Goal: Check status: Check status

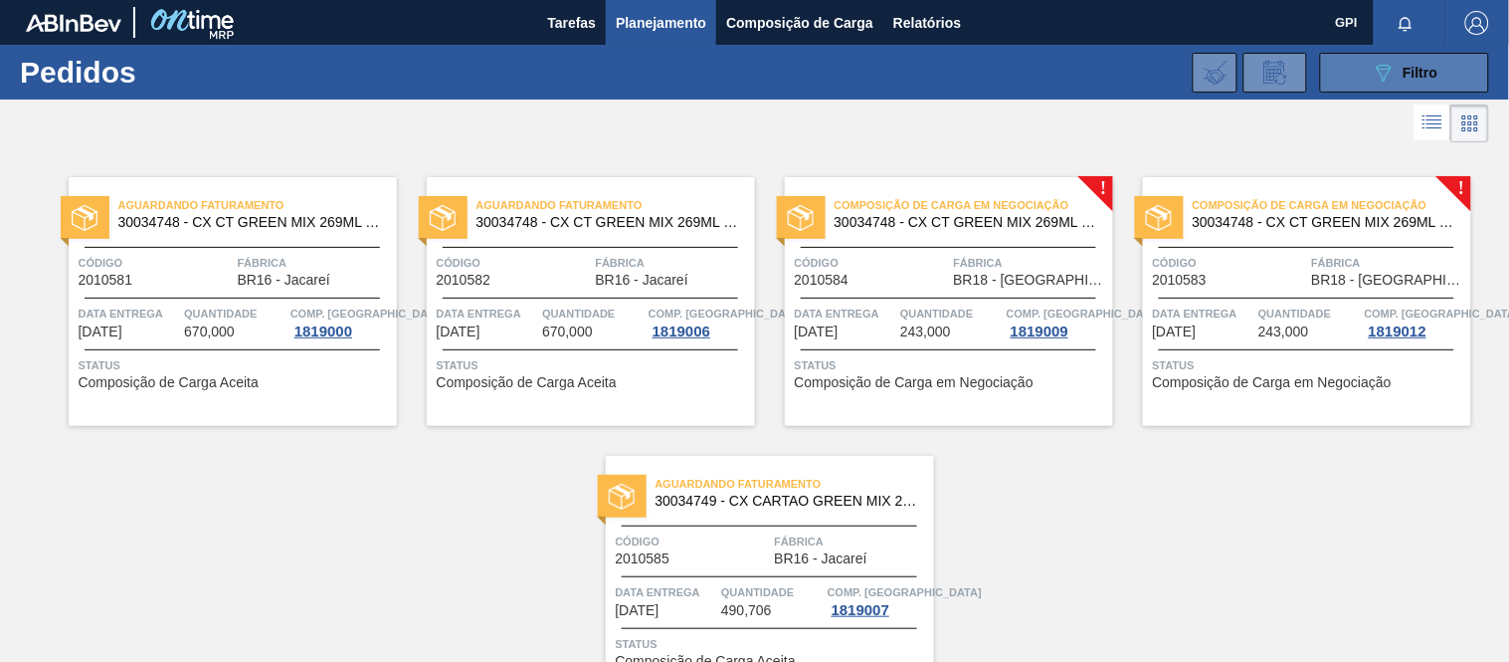
click at [1363, 66] on button "089F7B8B-B2A5-4AFE-B5C0-19BA573D28AC Filtro" at bounding box center [1404, 73] width 169 height 40
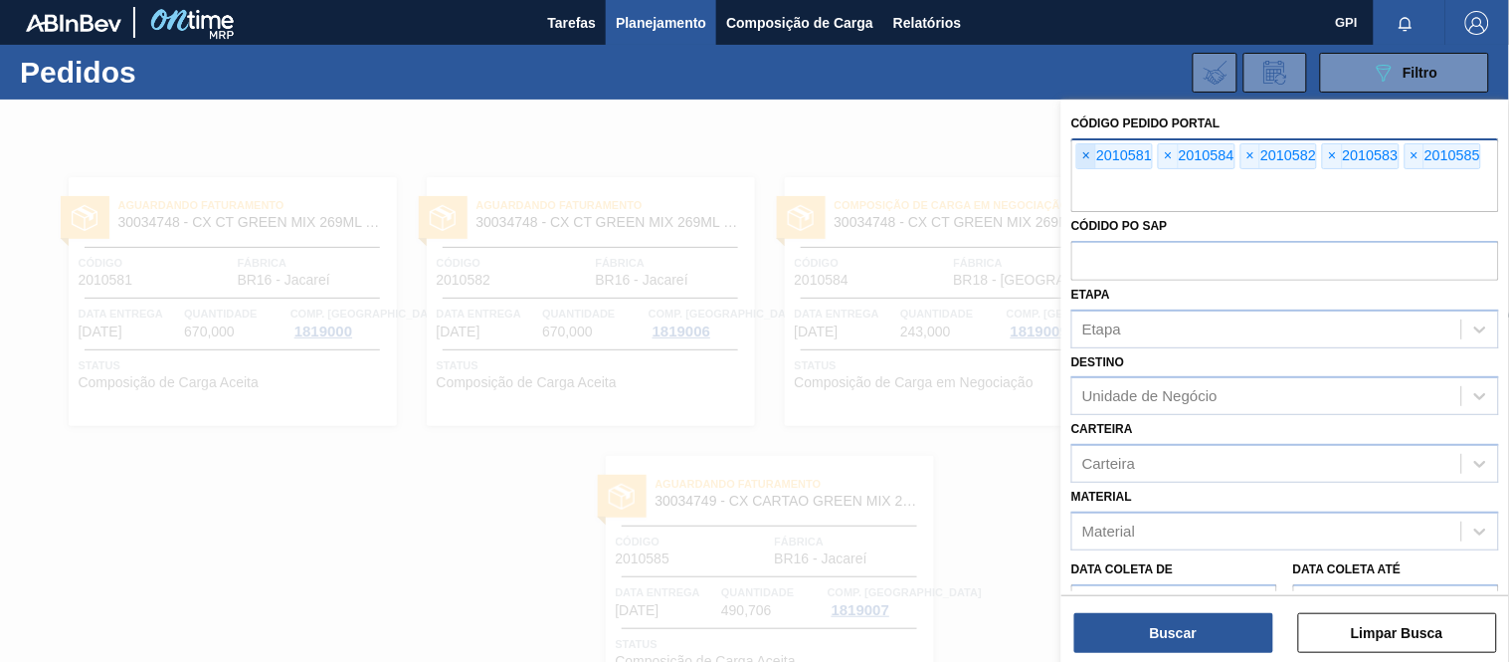
click at [1081, 149] on span "×" at bounding box center [1087, 156] width 19 height 24
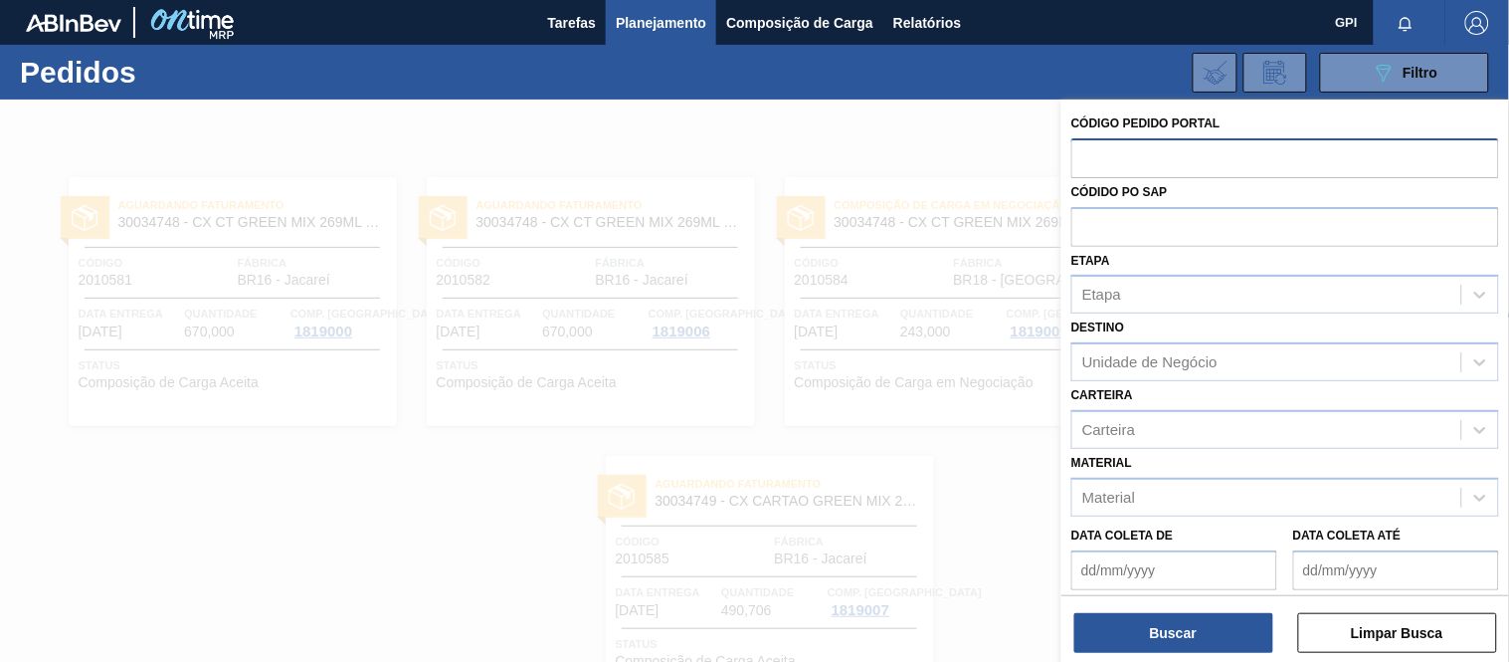
paste input "text"
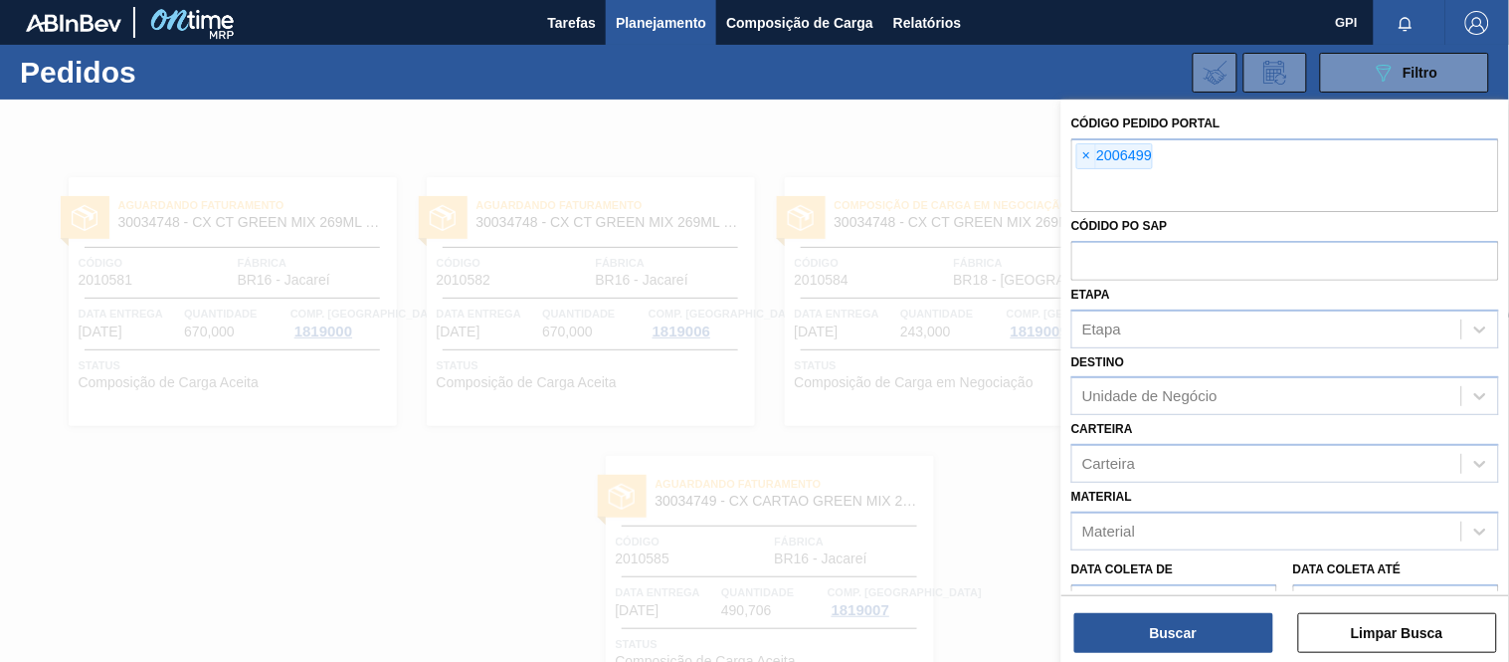
paste input "text"
paste input "2003099"
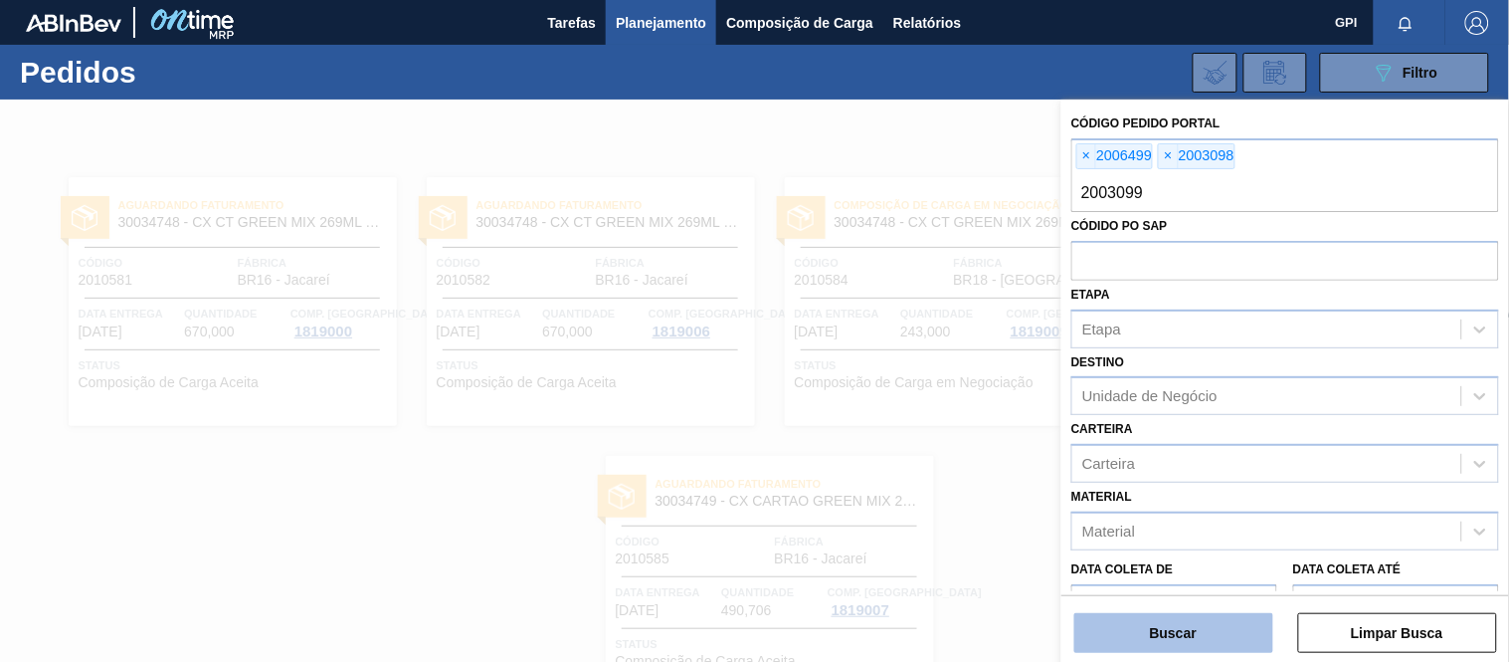
type input "2003099"
click at [1216, 629] on button "Buscar" at bounding box center [1174, 633] width 199 height 40
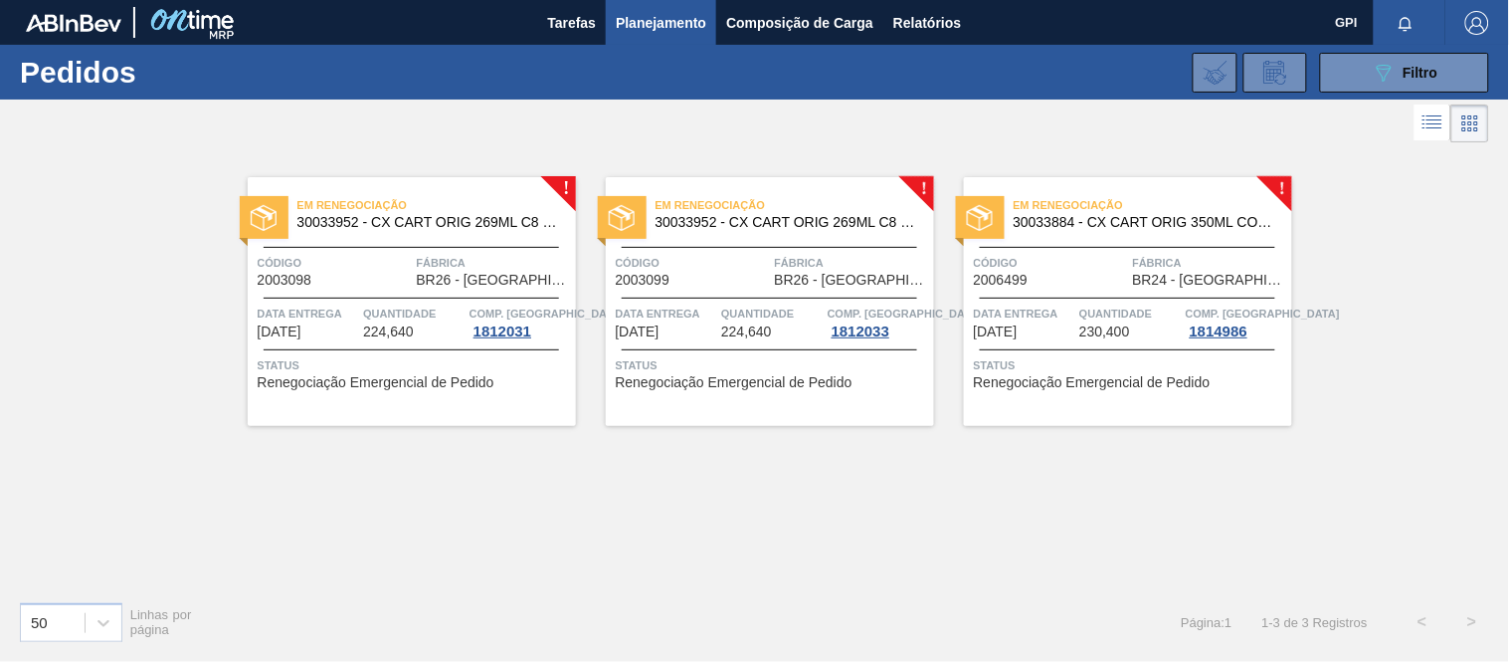
click at [381, 279] on div "Código 2003098" at bounding box center [335, 270] width 154 height 35
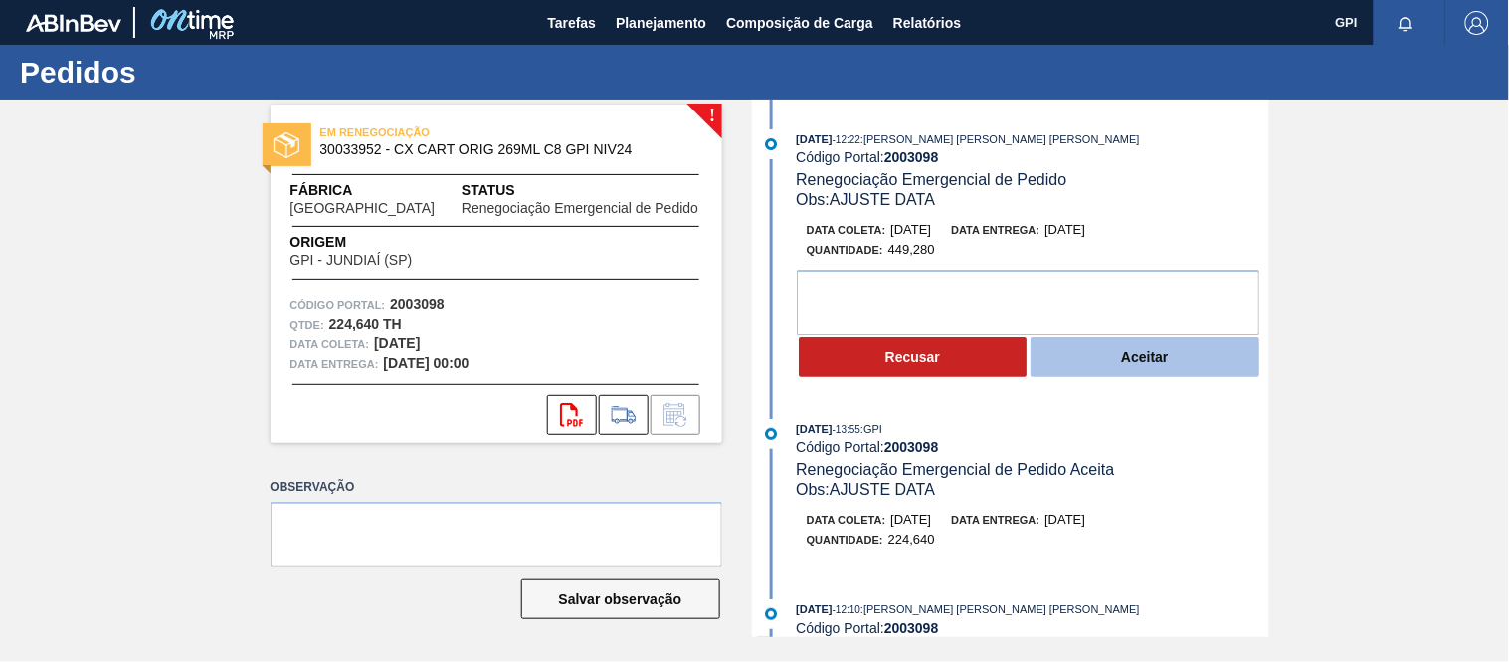
click at [1052, 360] on button "Aceitar" at bounding box center [1145, 357] width 229 height 40
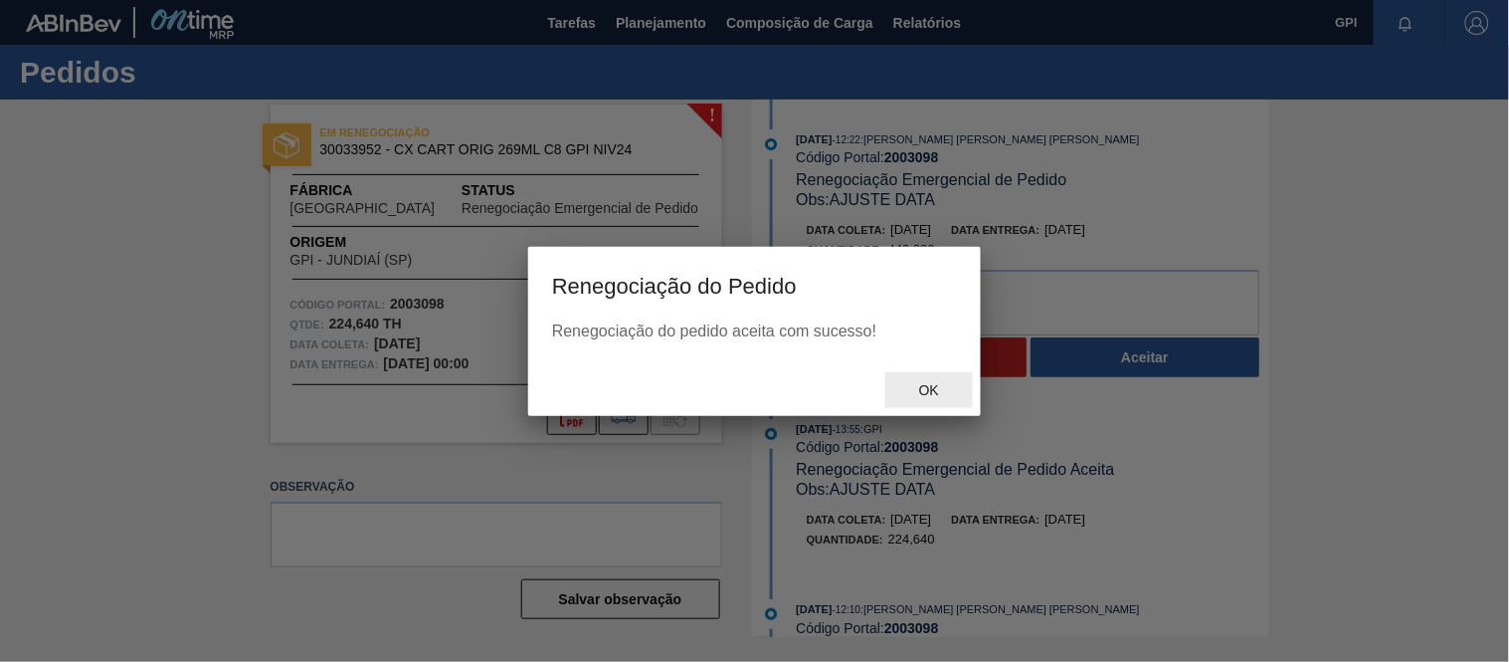
click at [920, 386] on span "Ok" at bounding box center [929, 390] width 52 height 16
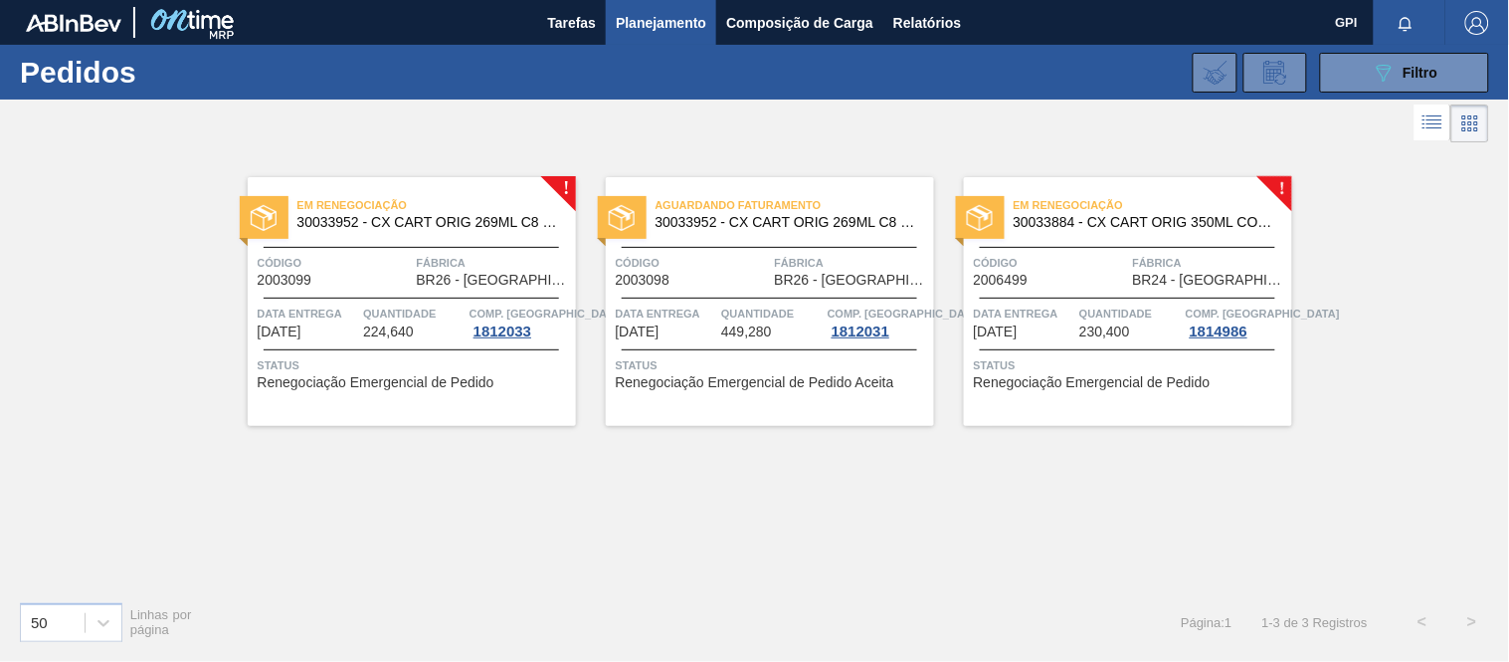
click at [734, 253] on span "Código" at bounding box center [693, 263] width 154 height 20
click at [1047, 259] on span "Código" at bounding box center [1051, 263] width 154 height 20
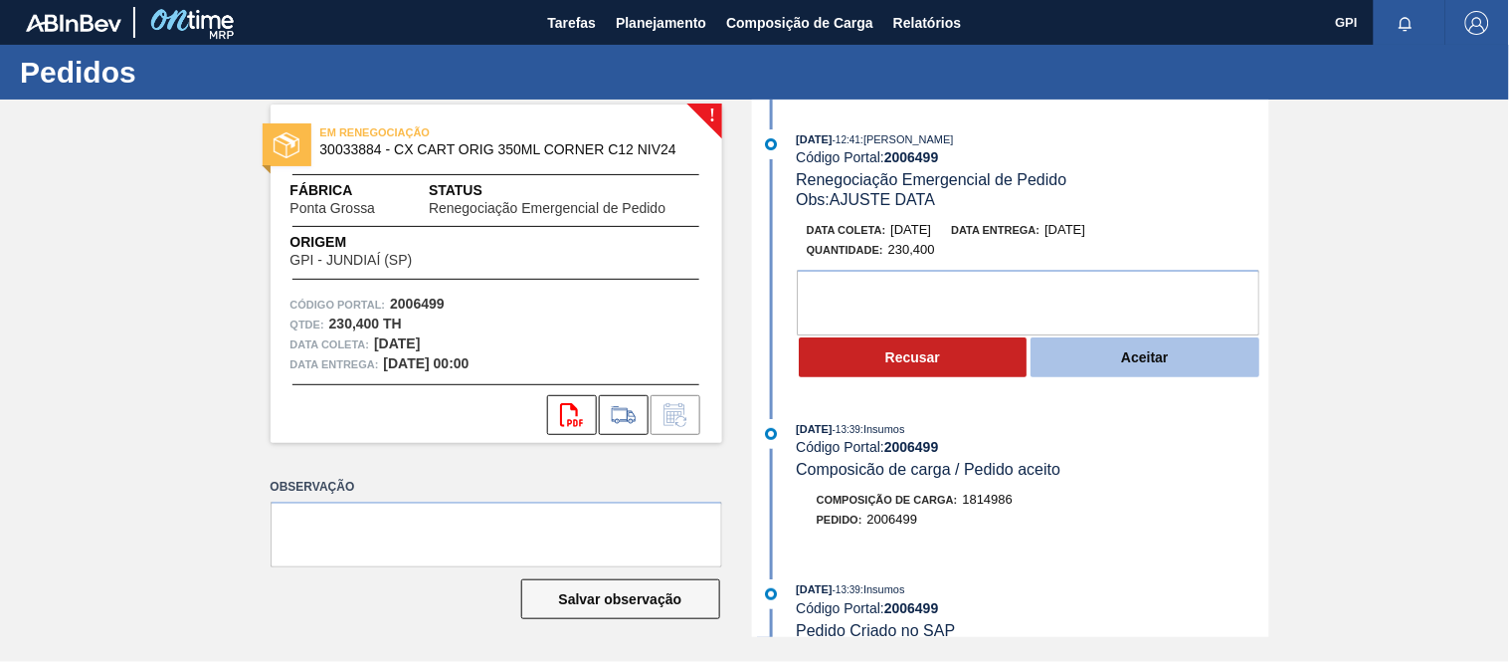
click at [1078, 371] on button "Aceitar" at bounding box center [1145, 357] width 229 height 40
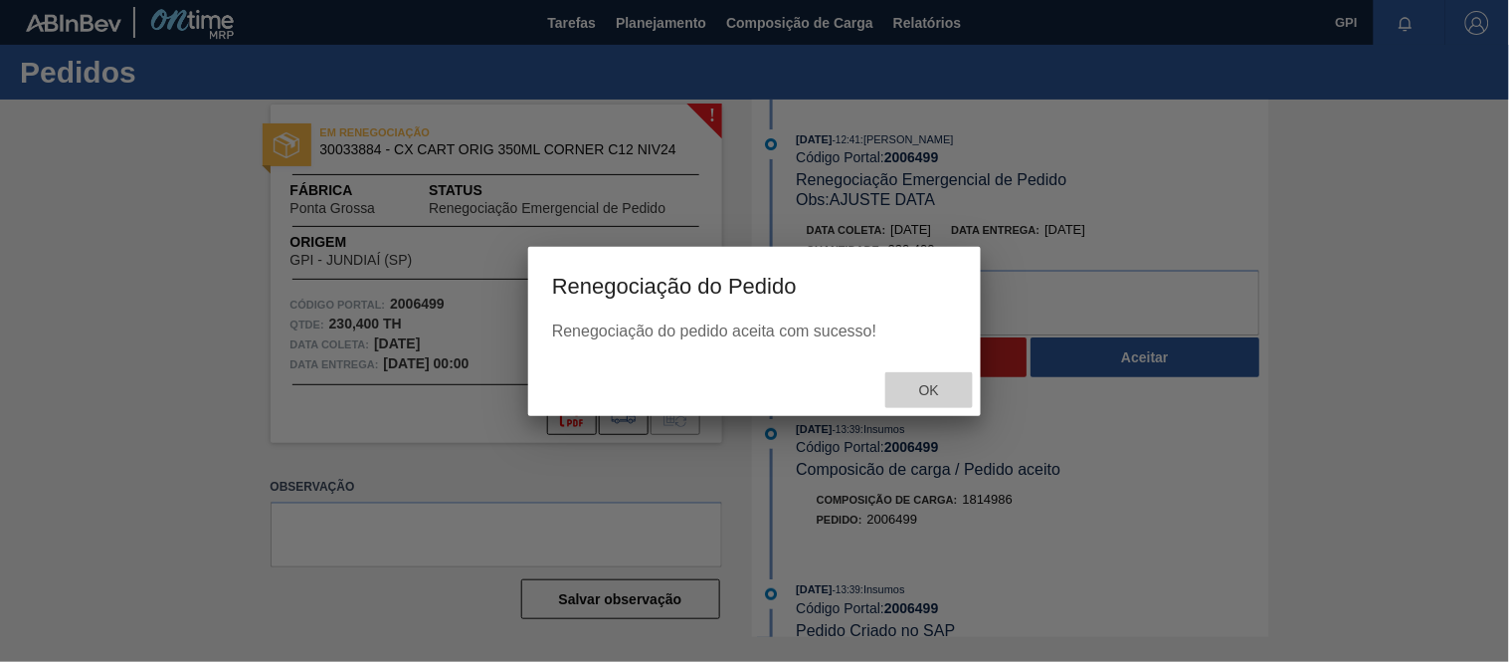
click at [940, 390] on span "Ok" at bounding box center [929, 390] width 52 height 16
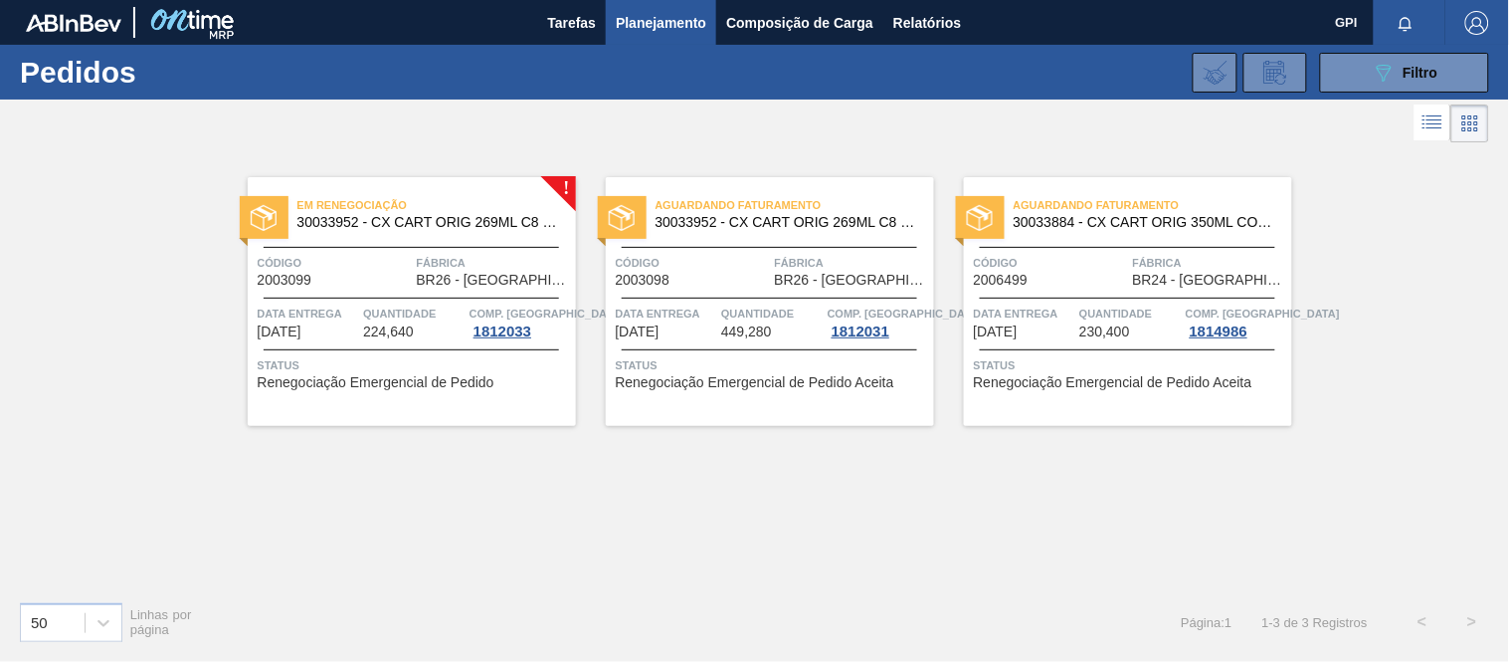
click at [443, 210] on span "Em renegociação" at bounding box center [437, 205] width 279 height 20
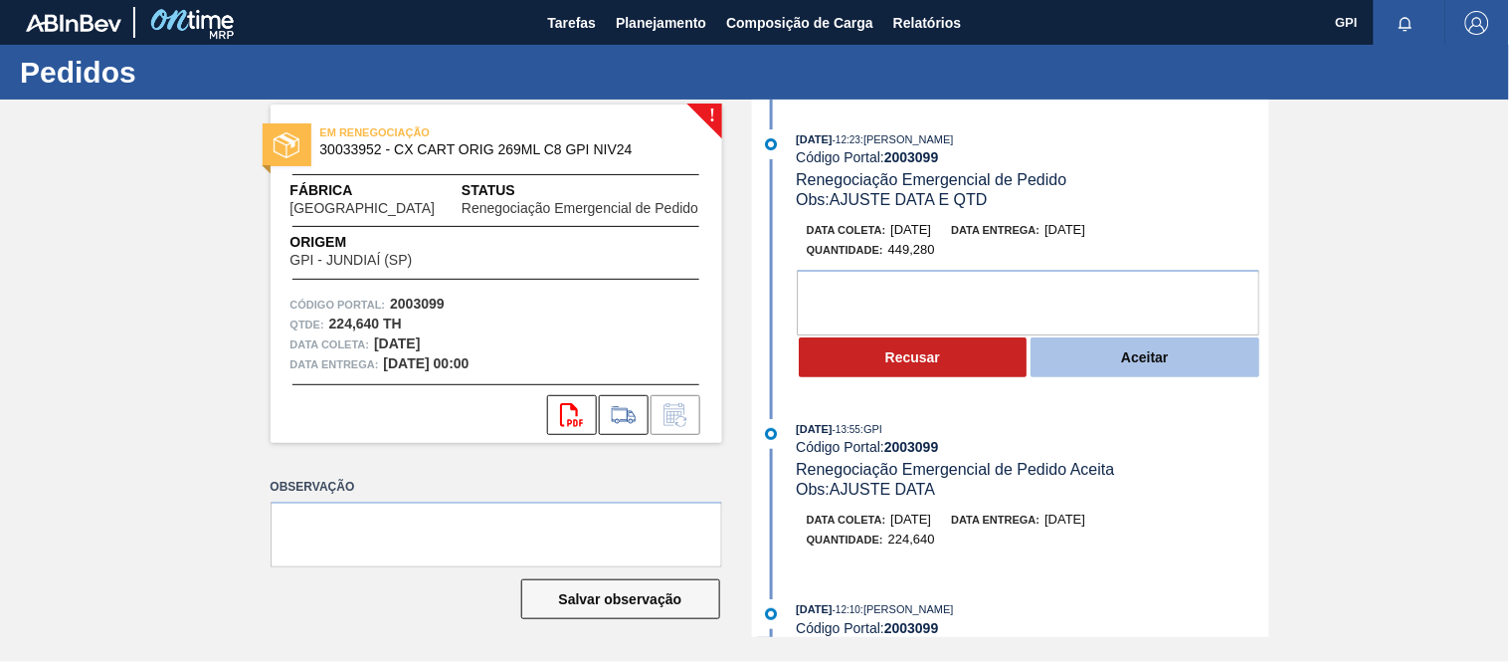
click at [1132, 372] on button "Aceitar" at bounding box center [1145, 357] width 229 height 40
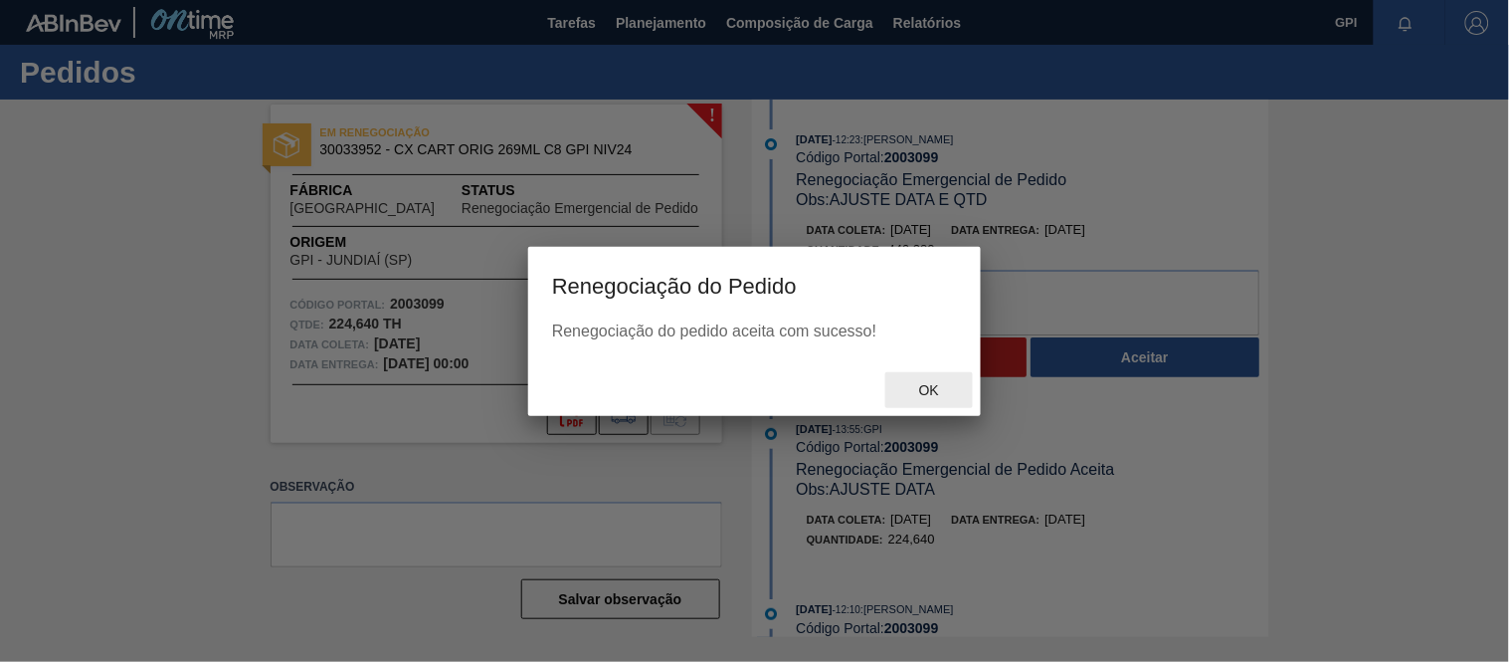
click at [929, 392] on span "Ok" at bounding box center [929, 390] width 52 height 16
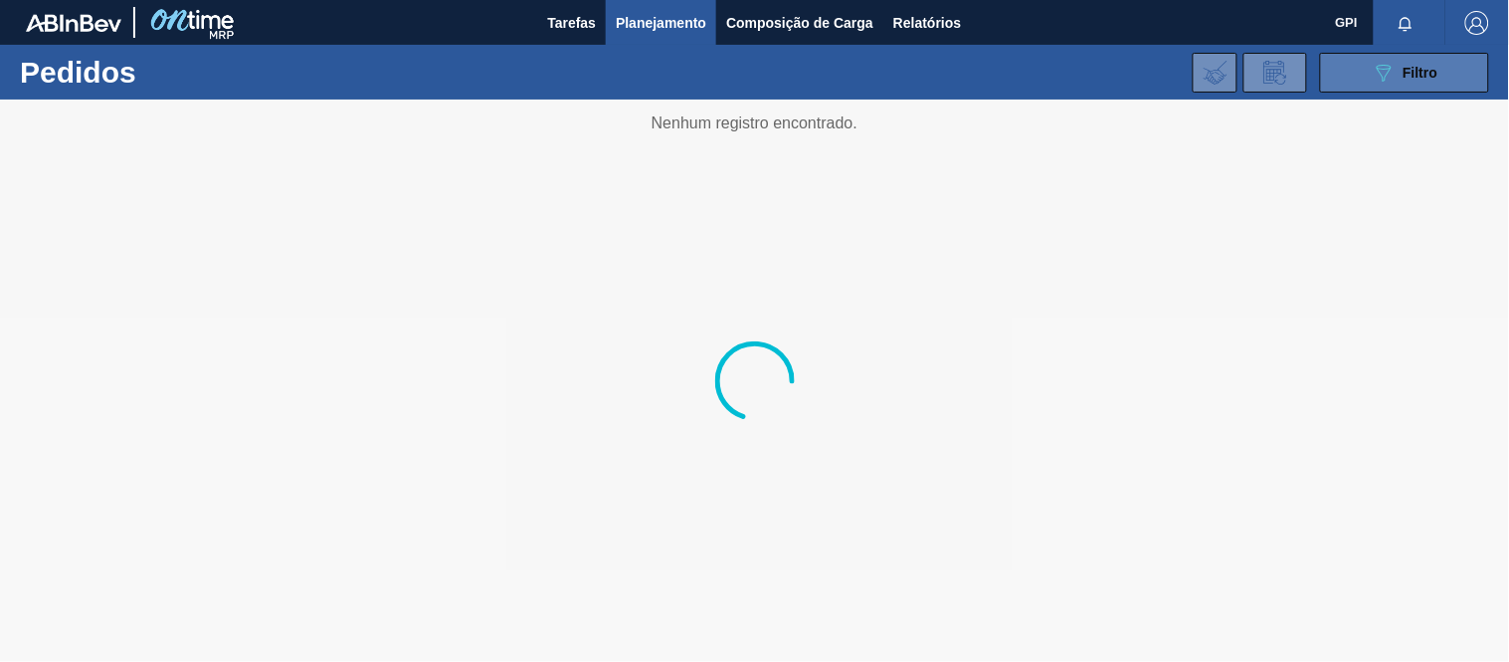
click at [1401, 71] on div "089F7B8B-B2A5-4AFE-B5C0-19BA573D28AC Filtro" at bounding box center [1405, 73] width 67 height 24
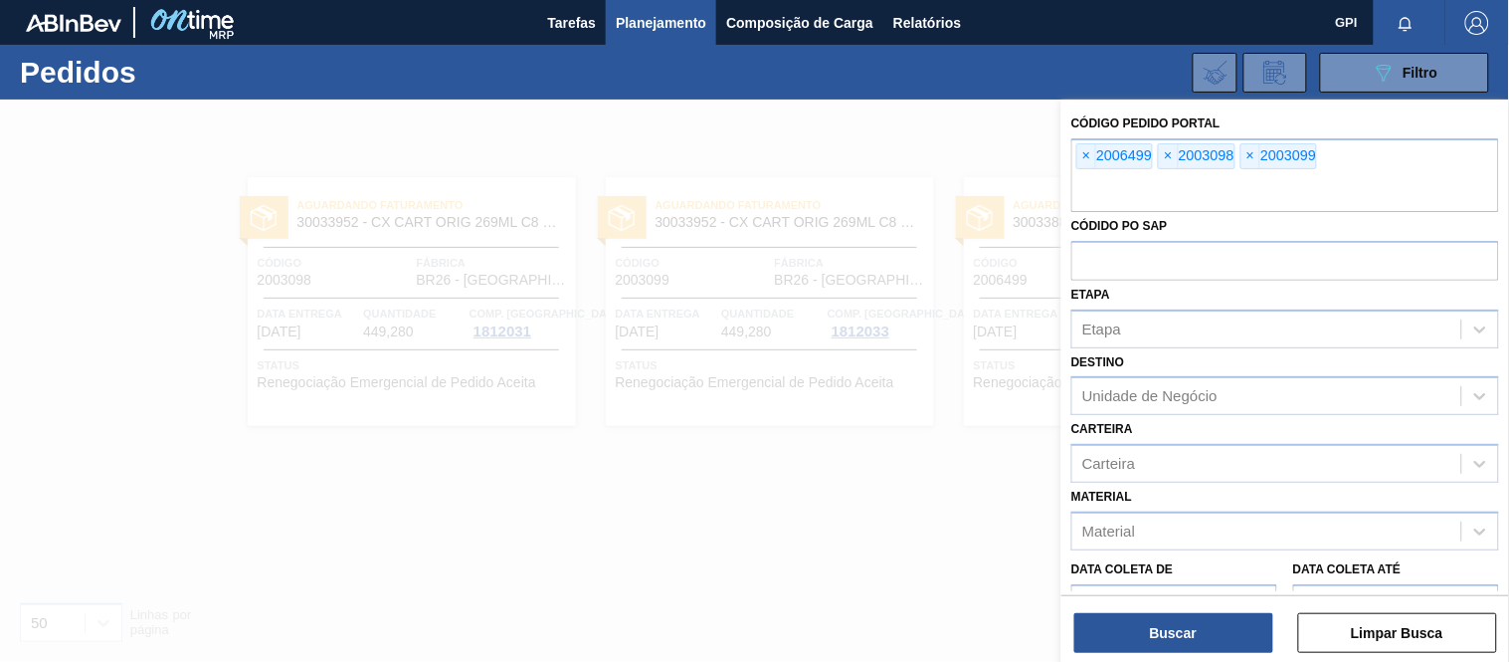
click at [1088, 155] on span "×" at bounding box center [1087, 156] width 19 height 24
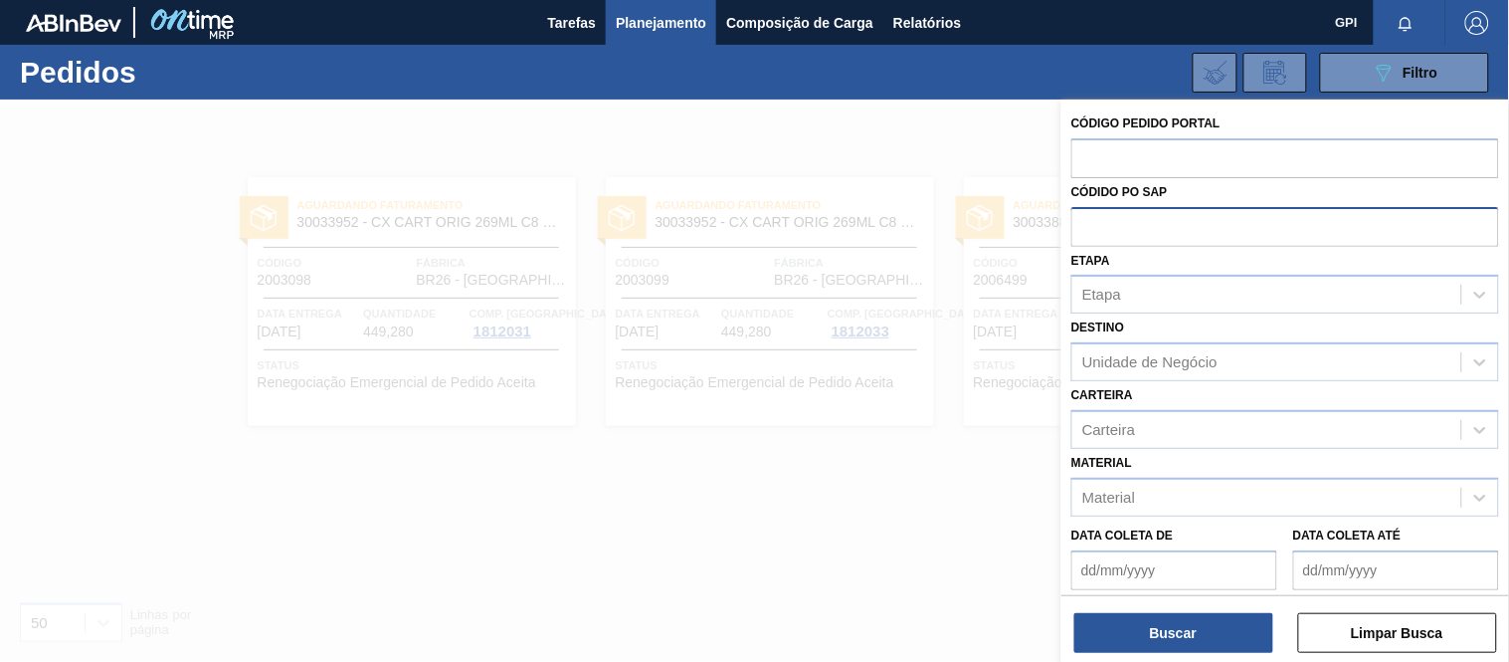
click at [1098, 222] on input "text" at bounding box center [1286, 226] width 428 height 38
paste input "5800344839"
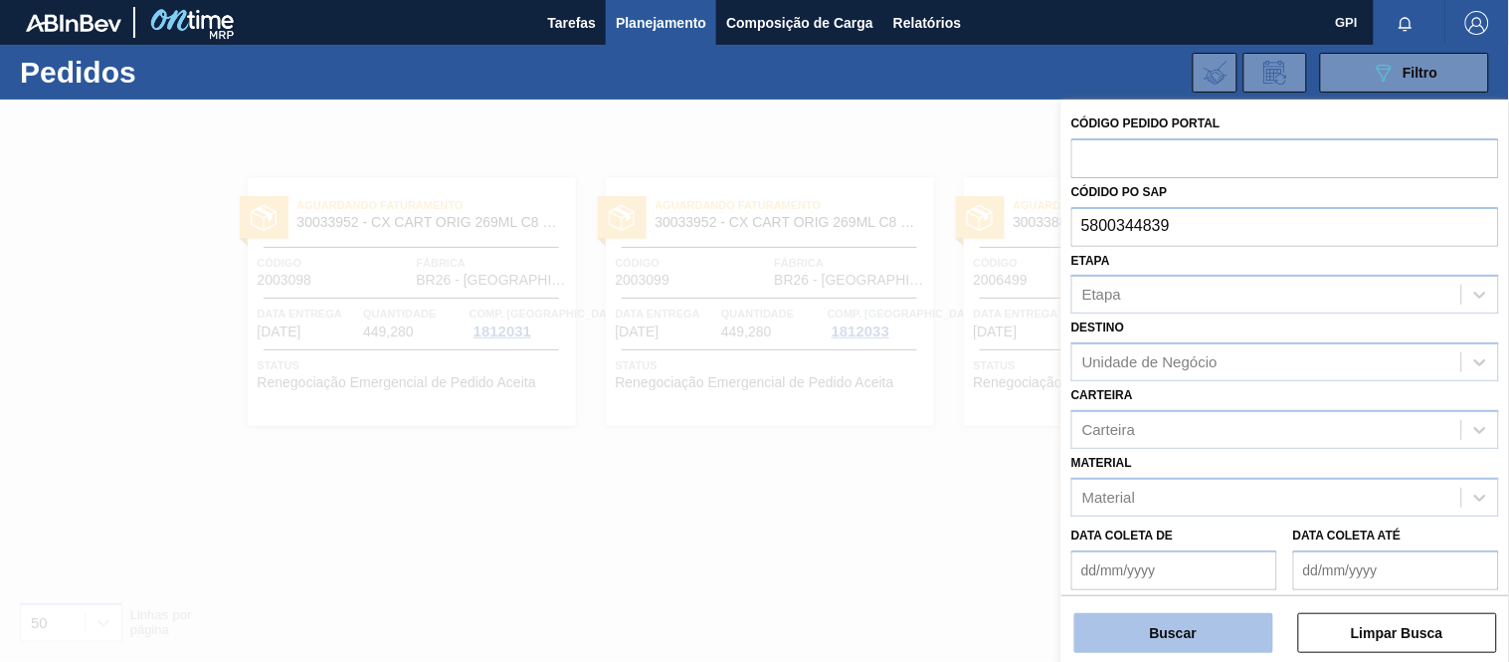
type input "5800344839"
click at [1201, 621] on button "Buscar" at bounding box center [1174, 633] width 199 height 40
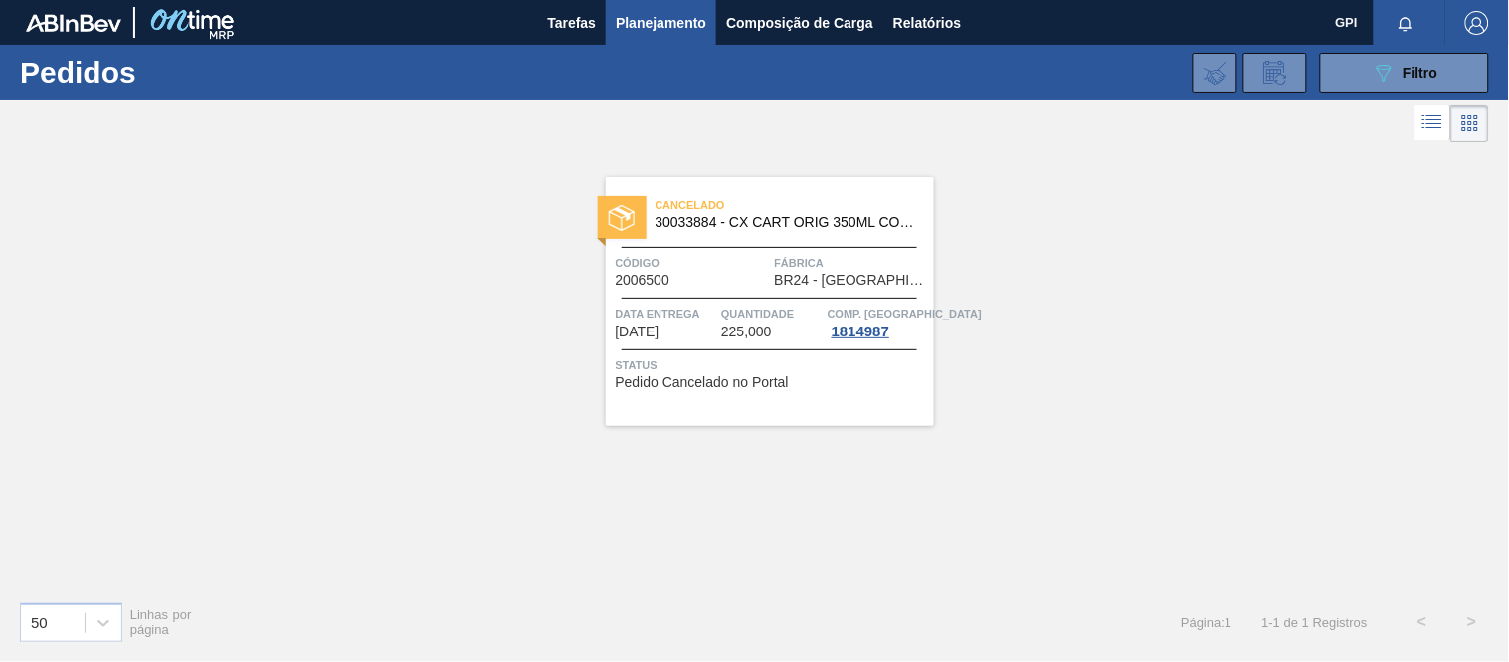
click at [660, 253] on span "Código" at bounding box center [693, 263] width 154 height 20
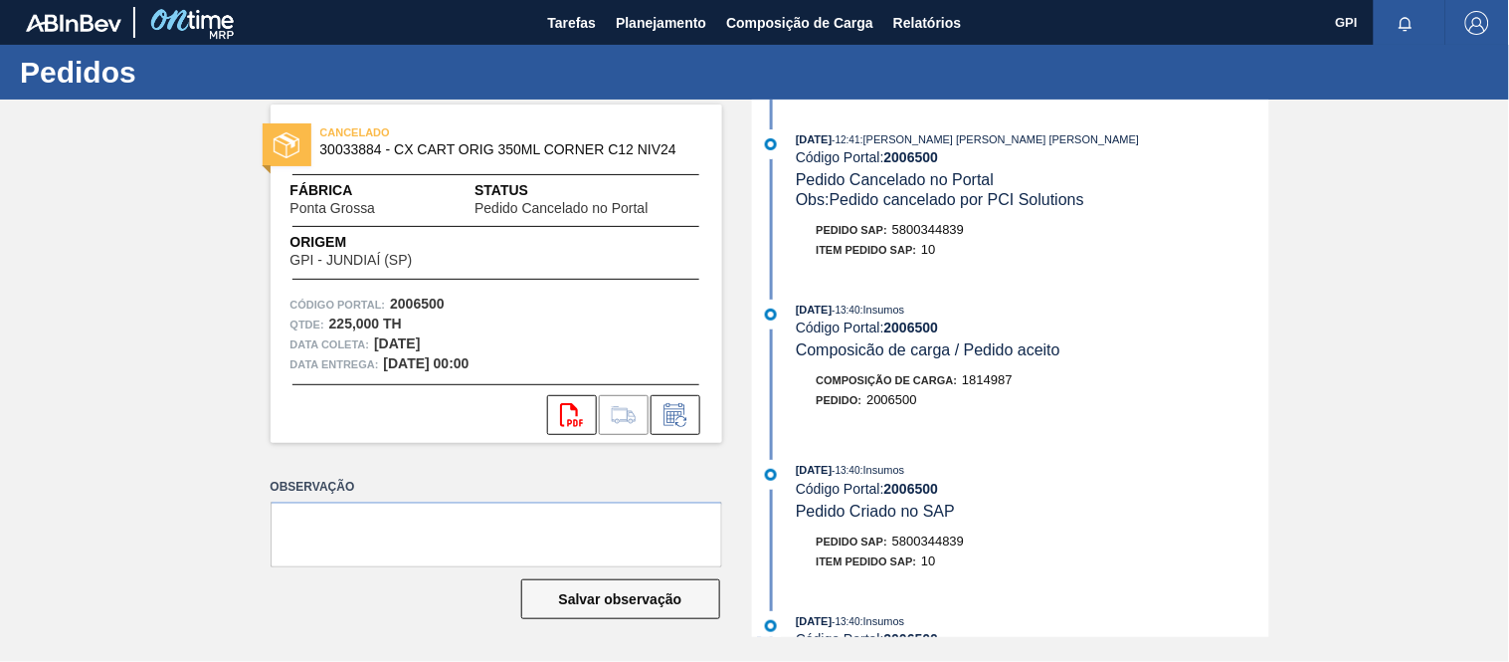
click at [432, 300] on strong "2006500" at bounding box center [417, 304] width 55 height 16
copy strong "2006500"
